Goal: Information Seeking & Learning: Find specific fact

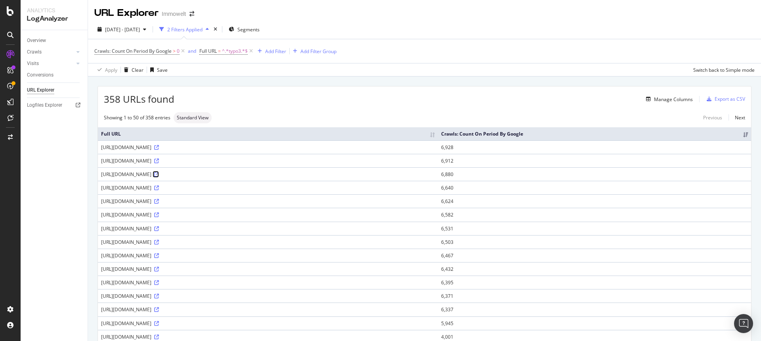
click at [159, 176] on icon at bounding box center [156, 174] width 5 height 5
click at [484, 27] on div "[DATE] - [DATE] 2 Filters Applied Segments" at bounding box center [424, 31] width 673 height 16
click at [140, 31] on span "[DATE] - [DATE]" at bounding box center [122, 29] width 35 height 7
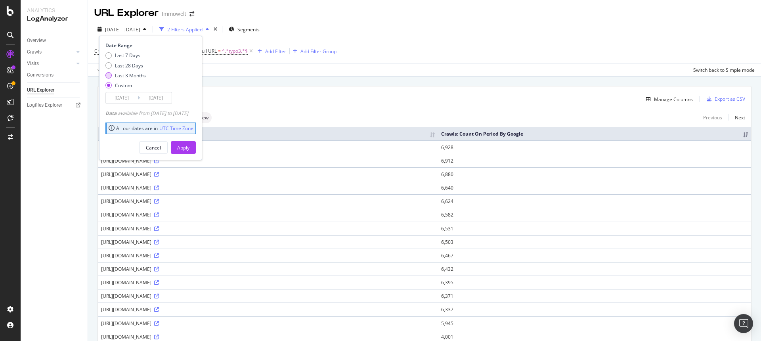
click at [133, 76] on div "Last 3 Months" at bounding box center [130, 75] width 31 height 7
type input "[DATE]"
click at [189, 146] on div "Apply" at bounding box center [183, 147] width 12 height 7
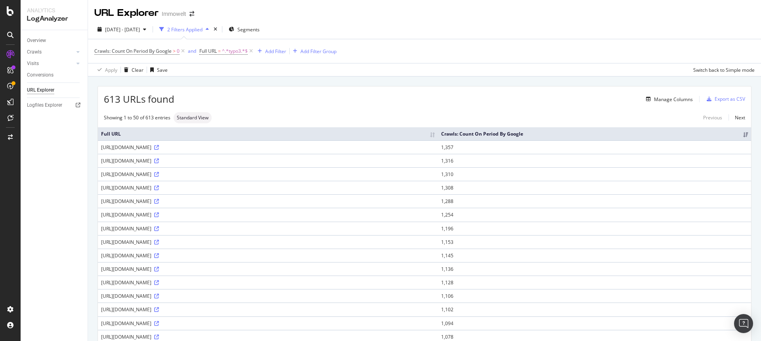
drag, startPoint x: 180, startPoint y: 149, endPoint x: 203, endPoint y: 148, distance: 22.6
click at [203, 148] on div "[URL][DOMAIN_NAME]" at bounding box center [268, 147] width 334 height 7
copy div "typo3conf"
